Goal: Ask a question

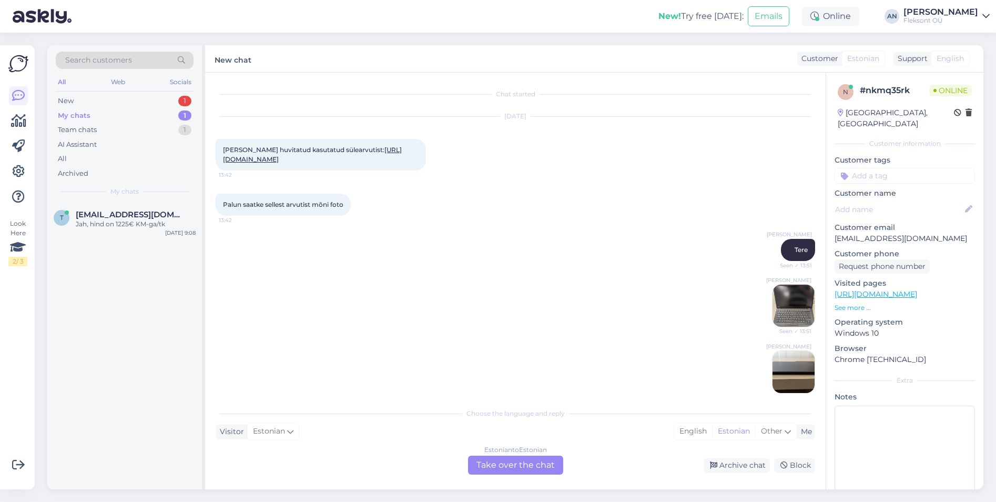
scroll to position [549, 0]
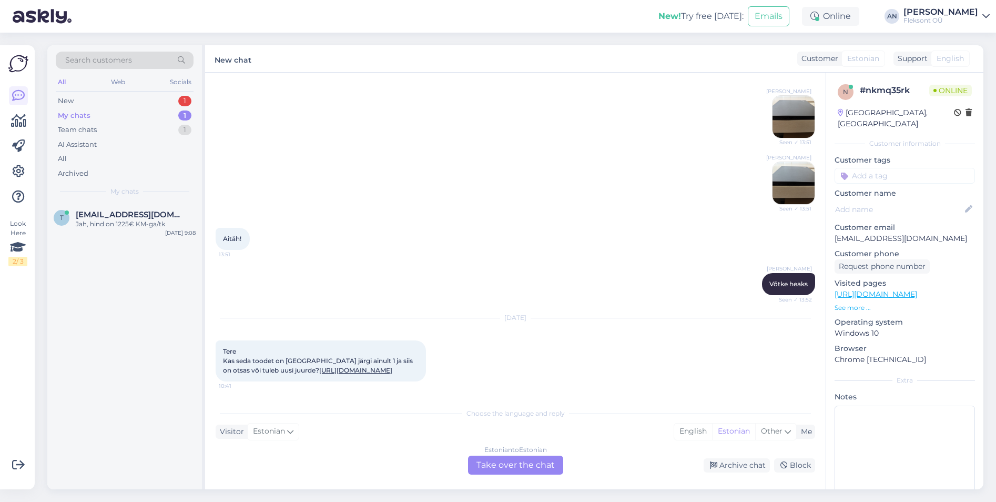
click at [360, 366] on link "[URL][DOMAIN_NAME]" at bounding box center [355, 370] width 73 height 8
drag, startPoint x: 293, startPoint y: 371, endPoint x: 282, endPoint y: 357, distance: 17.6
click at [282, 357] on div "Tere Kas seda toodet on [GEOGRAPHIC_DATA] järgi ainult 1 ja siis on otsas või t…" at bounding box center [321, 360] width 210 height 41
copy span "[URL][DOMAIN_NAME]"
click at [528, 466] on div "Estonian to Estonian Take over the chat" at bounding box center [515, 465] width 95 height 19
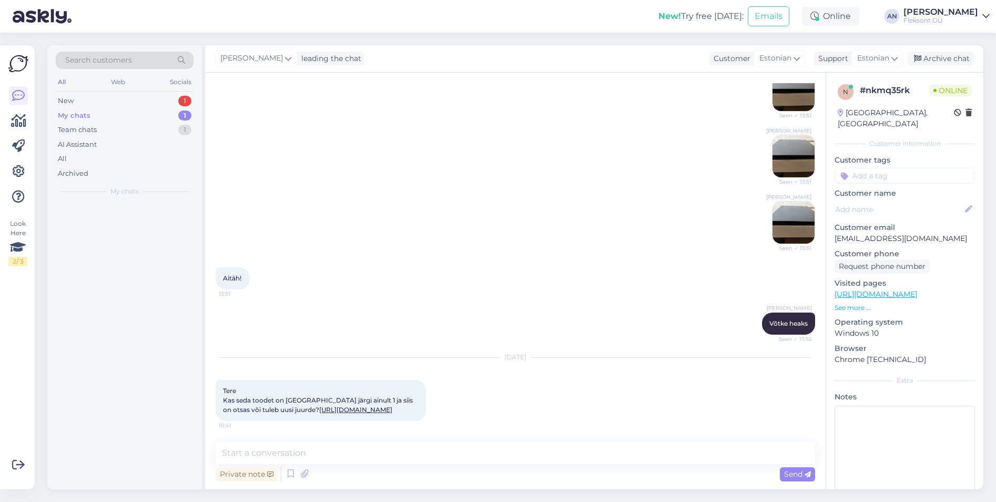
scroll to position [509, 0]
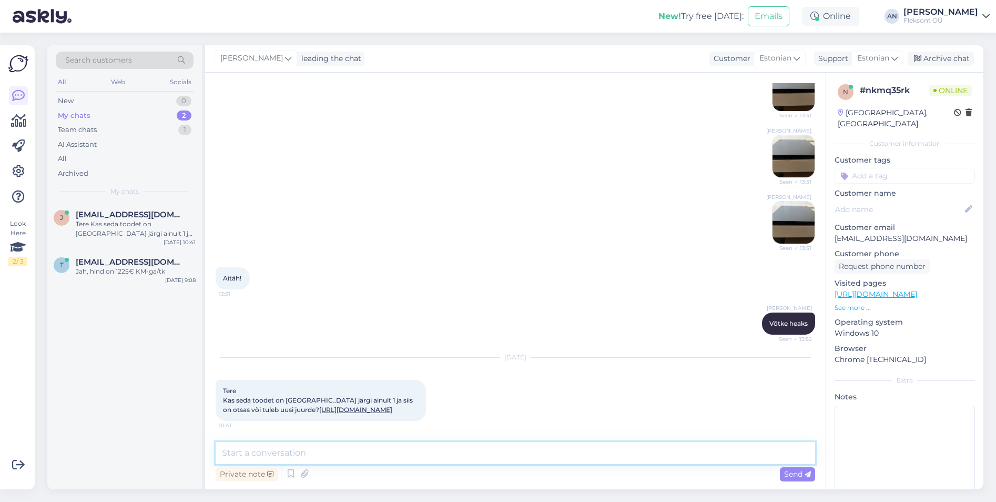
click at [370, 448] on textarea at bounding box center [516, 453] width 600 height 22
type textarea "Tere"
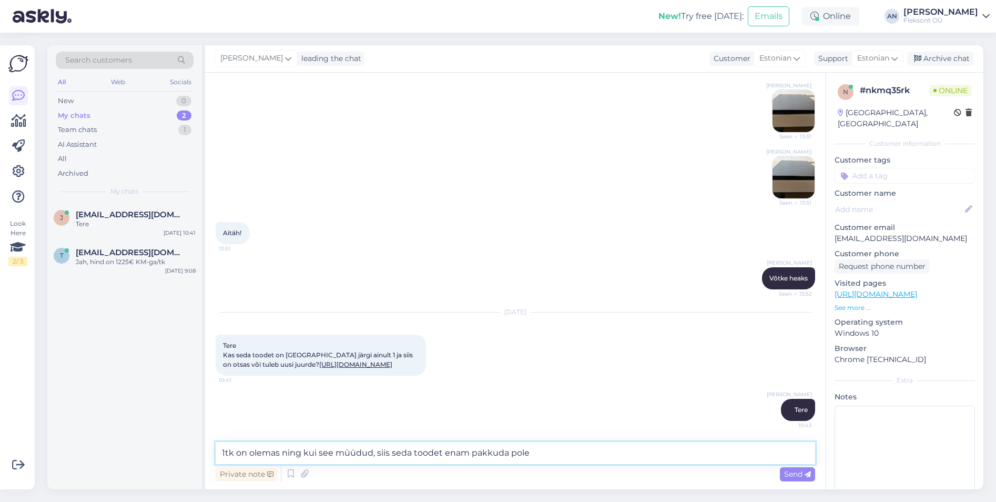
type textarea "1tk on olemas ning kui see müüdud, siis seda toodet enam pakkuda pole."
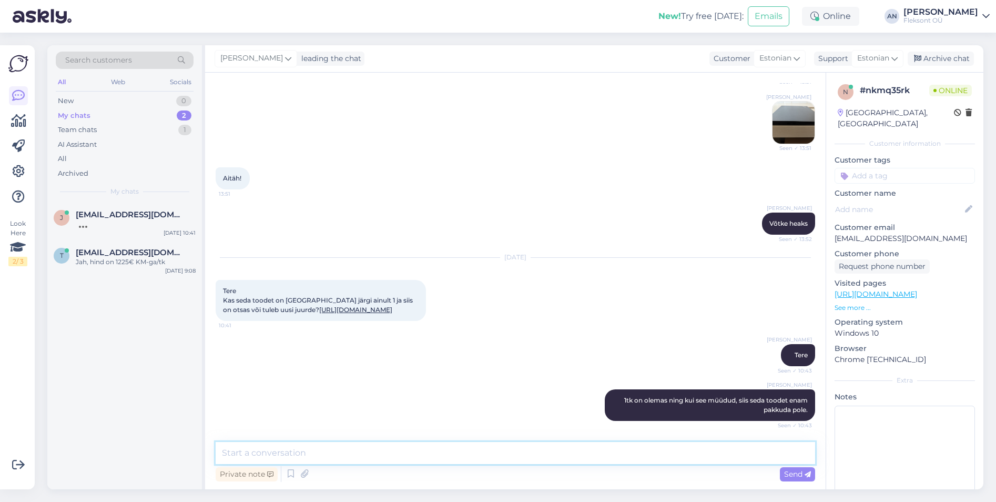
scroll to position [664, 0]
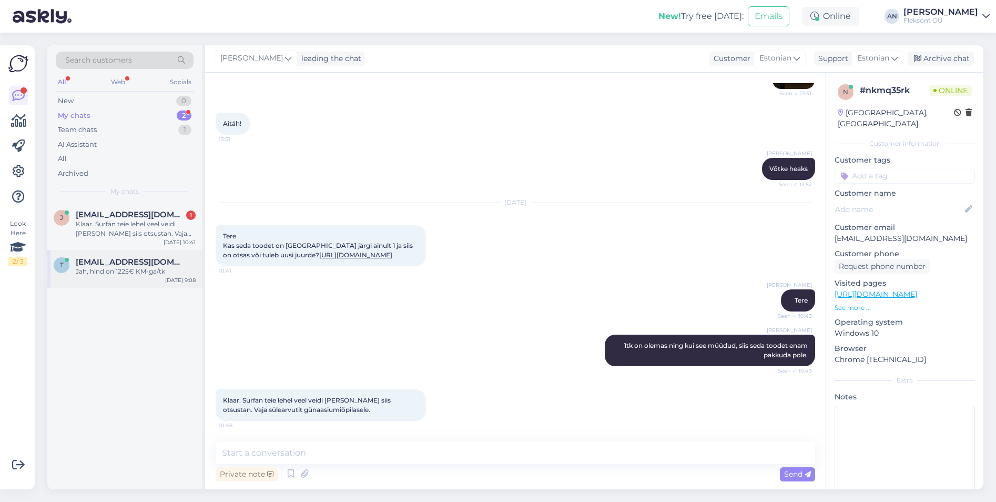
click at [119, 278] on div "t [EMAIL_ADDRESS][DOMAIN_NAME] Jah, hind on 1225€ KM-ga/tk [DATE] 9:08" at bounding box center [124, 269] width 155 height 38
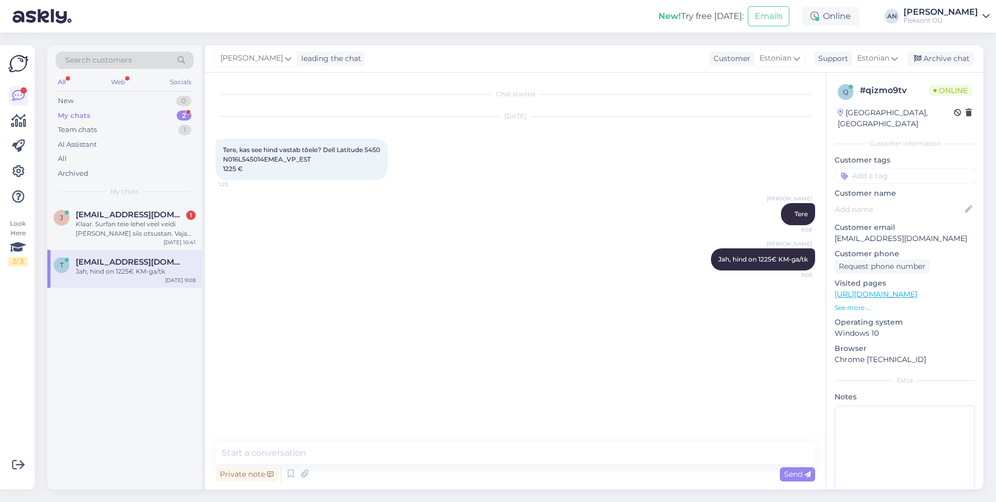
scroll to position [0, 0]
click at [119, 220] on div "Klaar. Surfan teie lehel veel veidi [PERSON_NAME] siis otsustan. Vaja sülearvut…" at bounding box center [136, 228] width 120 height 19
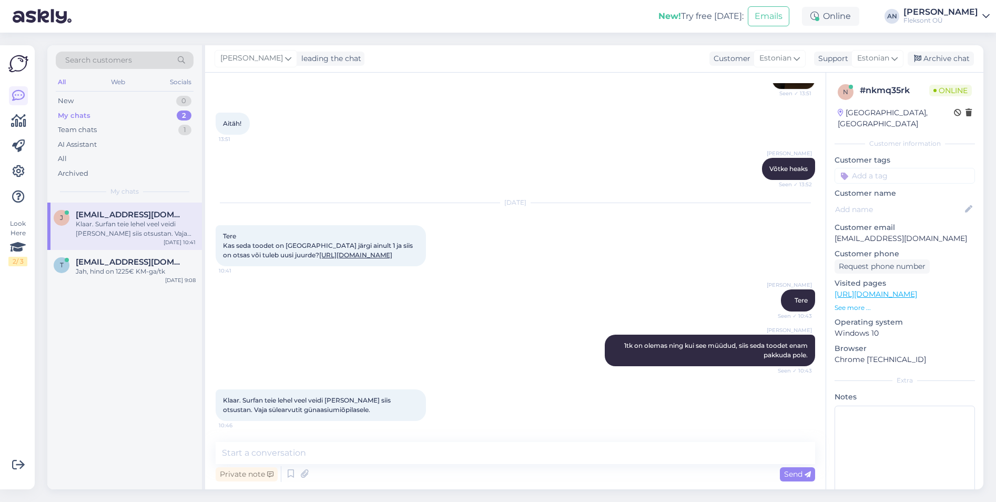
click at [477, 274] on div "[DATE] Tere Kas seda toodet on [GEOGRAPHIC_DATA] järgi ainult 1 ja siis on otsa…" at bounding box center [516, 234] width 600 height 86
click at [117, 273] on div "Jah, hind on 1225€ KM-ga/tk" at bounding box center [136, 271] width 120 height 9
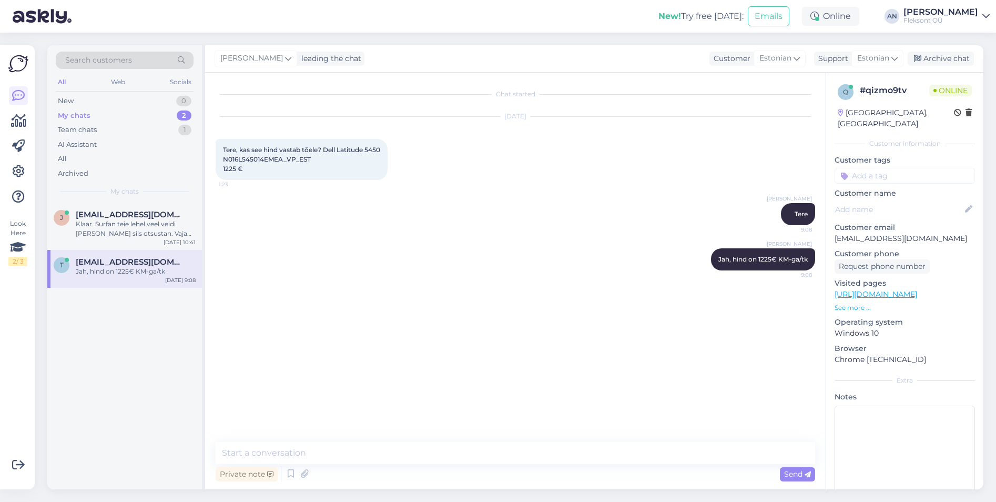
scroll to position [0, 0]
click at [458, 291] on div "Chat started [DATE] Tere, kas see hind vastab tõele? Dell Latitude 5450 N016L54…" at bounding box center [520, 257] width 609 height 349
